Goal: Task Accomplishment & Management: Use online tool/utility

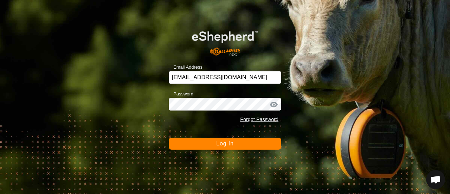
click at [194, 142] on button "Log In" at bounding box center [225, 144] width 113 height 12
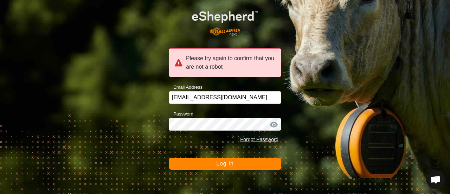
click at [219, 162] on span "Log In" at bounding box center [224, 163] width 17 height 6
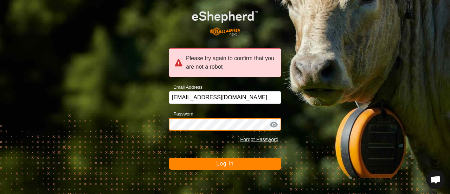
click at [169, 158] on button "Log In" at bounding box center [225, 164] width 113 height 12
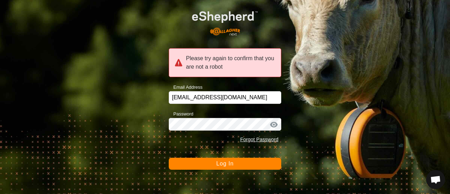
click at [184, 160] on button "Log In" at bounding box center [225, 164] width 113 height 12
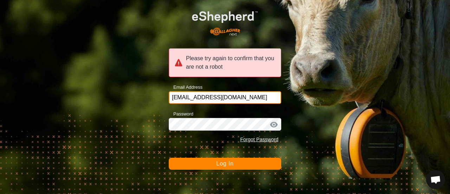
click at [247, 96] on input "[EMAIL_ADDRESS][DOMAIN_NAME]" at bounding box center [225, 97] width 113 height 13
type input "P"
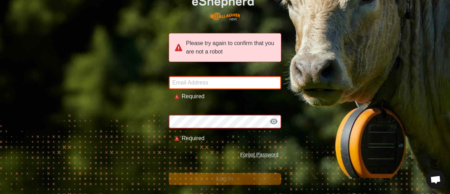
click at [181, 83] on input "Email Address" at bounding box center [225, 82] width 113 height 13
type input "[EMAIL_ADDRESS][DOMAIN_NAME]"
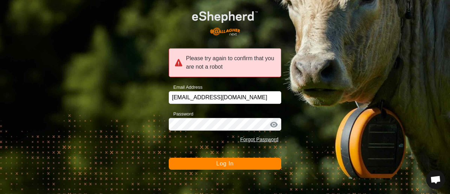
click at [219, 164] on span "Log In" at bounding box center [224, 163] width 17 height 6
click at [342, 27] on div "Please try again to confirm that you are not a robot Email Address [EMAIL_ADDRE…" at bounding box center [225, 97] width 450 height 194
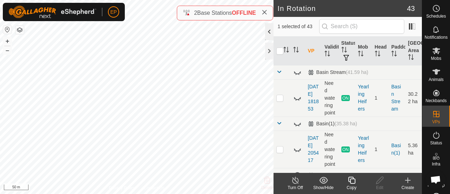
checkbox input "false"
checkbox input "true"
click at [351, 182] on icon at bounding box center [351, 180] width 7 height 7
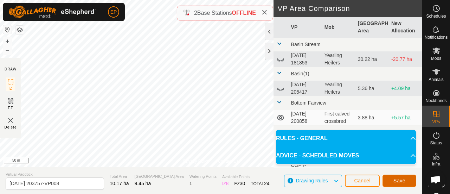
click at [400, 179] on span "Save" at bounding box center [400, 181] width 12 height 6
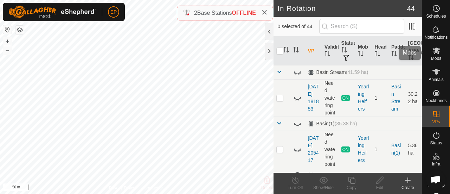
click at [432, 60] on span "Mobs" at bounding box center [436, 58] width 10 height 4
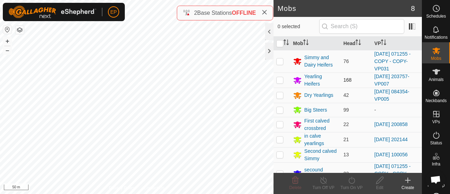
click at [279, 79] on p-checkbox at bounding box center [279, 80] width 7 height 6
checkbox input "true"
click at [349, 182] on icon at bounding box center [352, 180] width 6 height 7
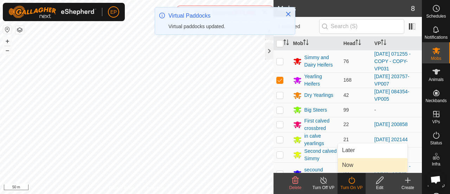
click at [356, 164] on link "Now" at bounding box center [373, 165] width 70 height 14
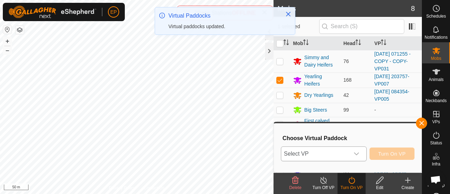
click at [355, 150] on div "dropdown trigger" at bounding box center [357, 154] width 14 height 14
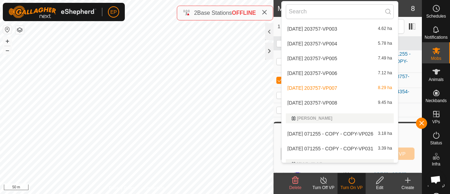
scroll to position [467, 0]
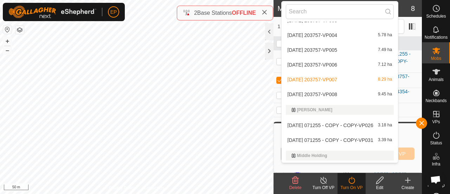
click at [341, 91] on li "2025-09-02 203757-VP008 9.45 ha" at bounding box center [340, 94] width 117 height 14
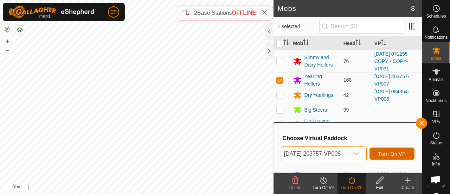
click at [383, 156] on span "Turn On VP" at bounding box center [391, 154] width 27 height 6
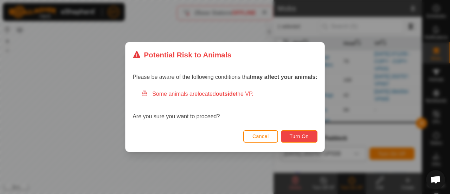
click at [309, 136] on span "Turn On" at bounding box center [299, 136] width 19 height 6
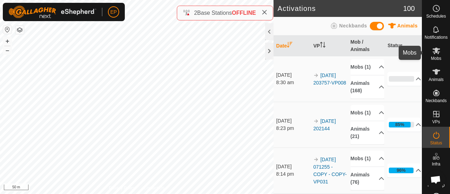
click at [434, 56] on es-mob-svg-icon at bounding box center [436, 50] width 13 height 11
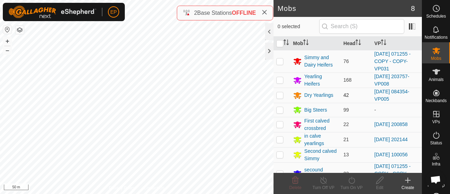
click at [279, 95] on p-checkbox at bounding box center [279, 95] width 7 height 6
checkbox input "true"
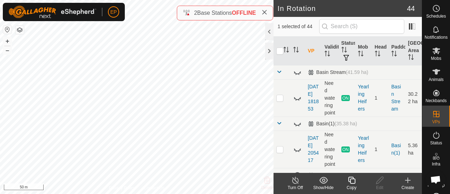
click at [350, 178] on icon at bounding box center [351, 180] width 9 height 8
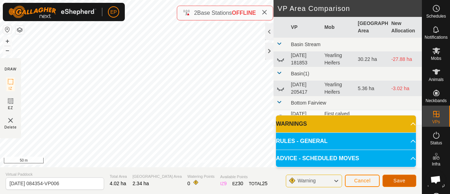
click at [398, 179] on span "Save" at bounding box center [400, 181] width 12 height 6
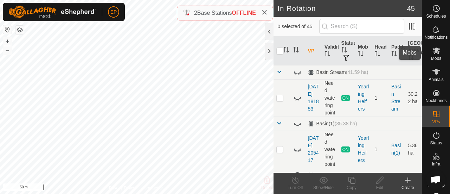
click at [435, 60] on span "Mobs" at bounding box center [436, 58] width 10 height 4
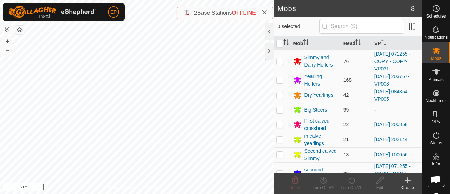
click at [281, 92] on p-checkbox at bounding box center [279, 95] width 7 height 6
checkbox input "true"
click at [348, 181] on icon at bounding box center [351, 180] width 9 height 8
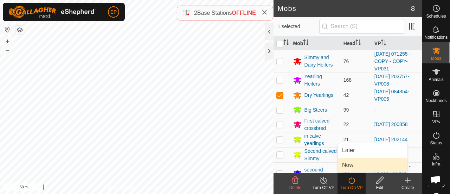
click at [345, 166] on link "Now" at bounding box center [373, 165] width 70 height 14
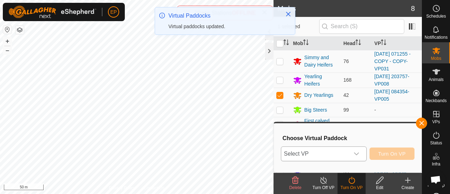
click at [332, 153] on span "Select VP" at bounding box center [315, 154] width 68 height 14
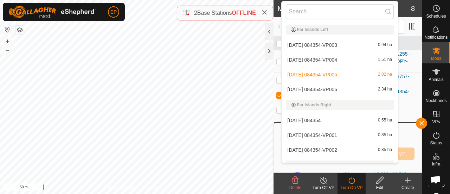
scroll to position [199, 0]
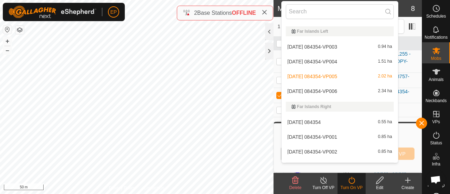
click at [322, 91] on li "2025-09-03 084354-VP006 2.34 ha" at bounding box center [340, 91] width 117 height 14
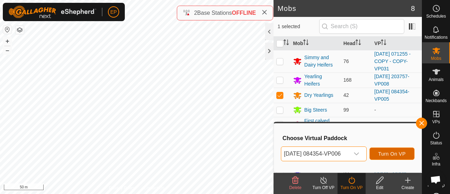
click at [392, 151] on span "Turn On VP" at bounding box center [391, 154] width 27 height 6
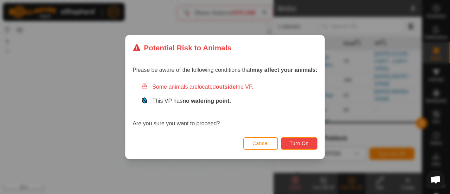
click at [299, 142] on span "Turn On" at bounding box center [299, 143] width 19 height 6
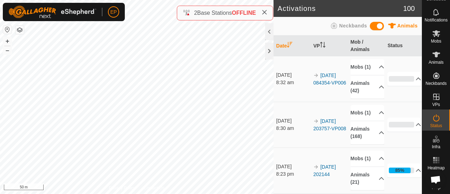
scroll to position [23, 0]
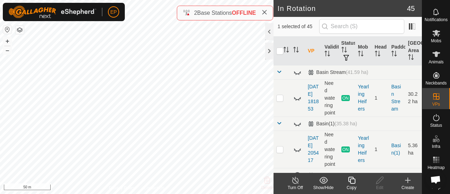
click at [353, 183] on icon at bounding box center [351, 180] width 9 height 8
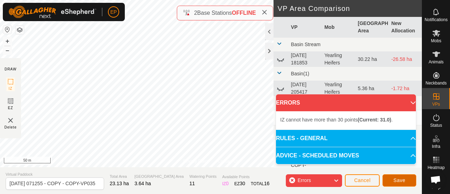
click at [400, 175] on button "Save" at bounding box center [400, 180] width 34 height 12
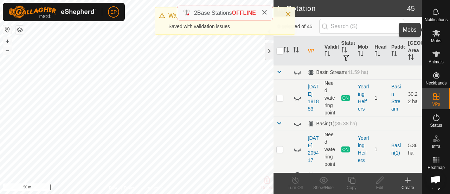
click at [436, 31] on icon at bounding box center [437, 33] width 8 height 7
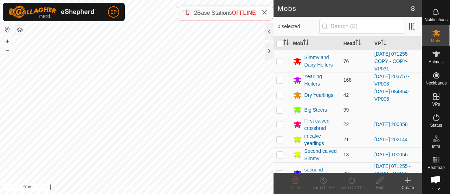
click at [280, 62] on p-checkbox at bounding box center [279, 61] width 7 height 6
checkbox input "true"
click at [350, 180] on icon at bounding box center [351, 180] width 9 height 8
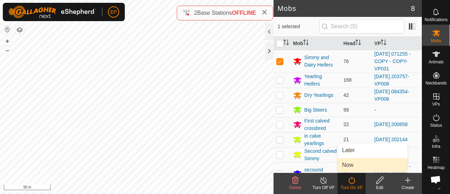
click at [351, 163] on link "Now" at bounding box center [373, 165] width 70 height 14
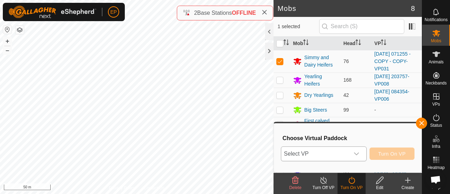
click at [357, 152] on icon "dropdown trigger" at bounding box center [357, 154] width 6 height 6
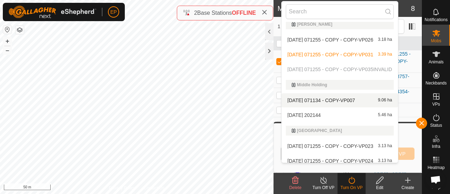
scroll to position [581, 0]
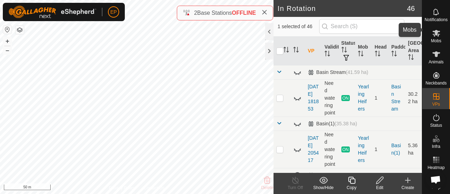
click at [433, 39] on span "Mobs" at bounding box center [436, 41] width 10 height 4
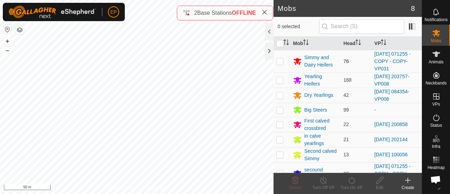
click at [281, 61] on p-checkbox at bounding box center [279, 61] width 7 height 6
checkbox input "true"
click at [351, 179] on icon at bounding box center [351, 180] width 9 height 8
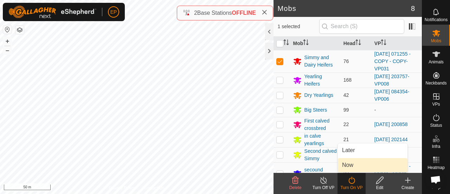
click at [350, 166] on link "Now" at bounding box center [373, 165] width 70 height 14
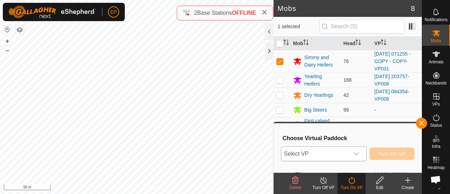
click at [344, 155] on span "Select VP" at bounding box center [315, 154] width 68 height 14
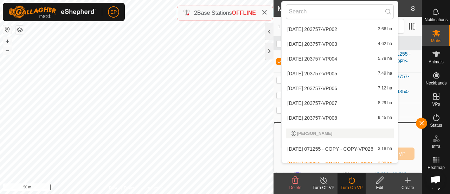
scroll to position [442, 0]
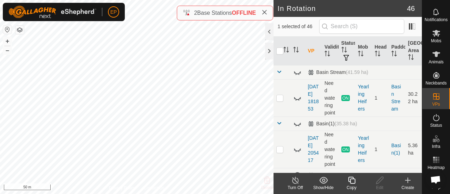
click at [350, 180] on icon at bounding box center [351, 180] width 9 height 8
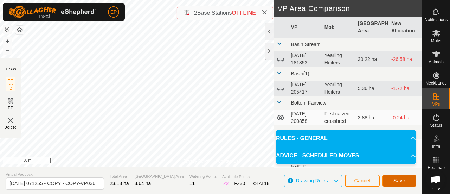
click at [402, 178] on span "Save" at bounding box center [400, 181] width 12 height 6
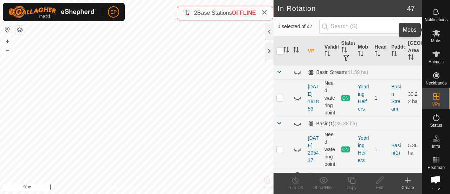
click at [433, 33] on es-mob-svg-icon at bounding box center [436, 32] width 13 height 11
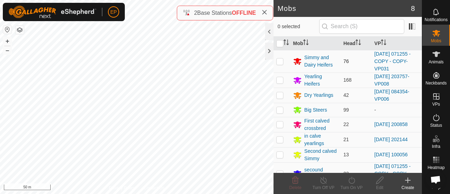
click at [282, 60] on p-checkbox at bounding box center [279, 61] width 7 height 6
checkbox input "true"
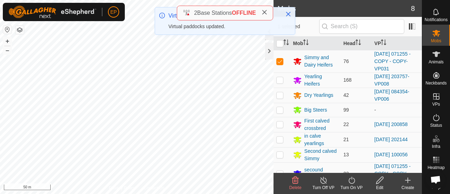
click at [352, 181] on icon at bounding box center [351, 180] width 9 height 8
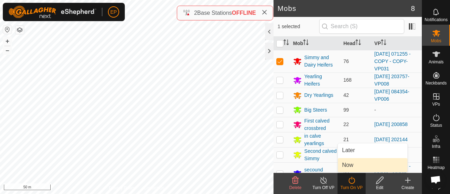
click at [349, 167] on link "Now" at bounding box center [373, 165] width 70 height 14
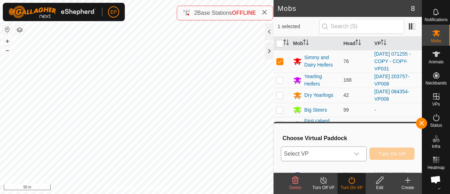
click at [334, 147] on span "Select VP" at bounding box center [315, 154] width 68 height 14
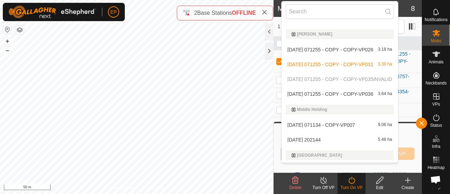
scroll to position [559, 0]
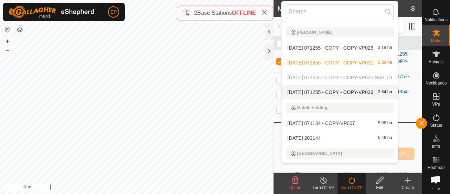
click at [382, 88] on li "2025-08-12 071255 - COPY - COPY-VP036 3.64 ha" at bounding box center [340, 92] width 117 height 14
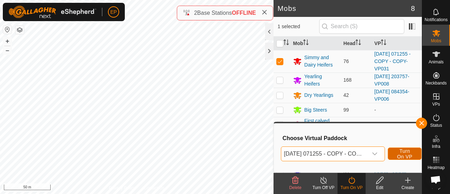
click at [401, 152] on span "Turn On VP" at bounding box center [405, 153] width 16 height 11
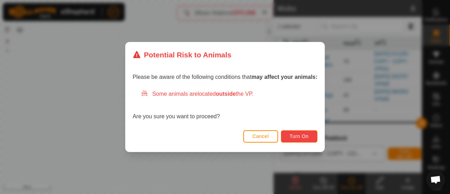
click at [289, 137] on button "Turn On" at bounding box center [299, 136] width 37 height 12
